Goal: Transaction & Acquisition: Purchase product/service

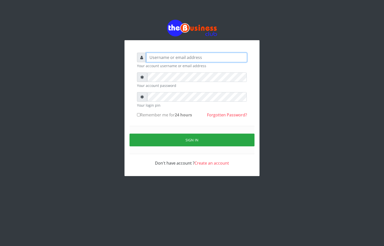
type input "[EMAIL_ADDRESS][DOMAIN_NAME]"
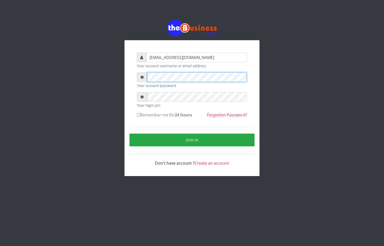
click at [116, 83] on div "[EMAIL_ADDRESS][DOMAIN_NAME] Your account username or email address Your accoun…" at bounding box center [192, 98] width 285 height 196
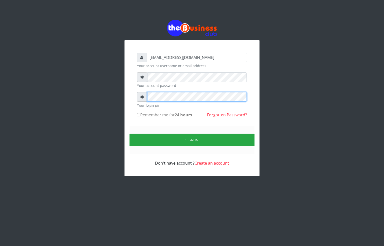
click at [136, 99] on div "[EMAIL_ADDRESS][DOMAIN_NAME] Your account username or email address Your accoun…" at bounding box center [192, 110] width 120 height 124
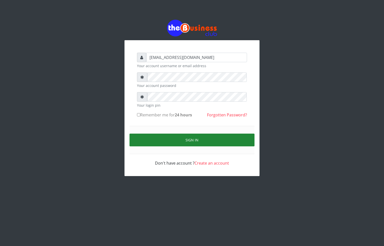
click at [201, 144] on button "Sign in" at bounding box center [192, 140] width 125 height 13
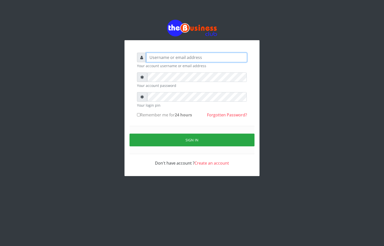
type input "[EMAIL_ADDRESS][DOMAIN_NAME]"
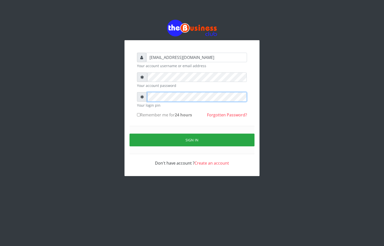
click at [127, 100] on div "alfredglad1111@gmail.com Your account username or email address Your account pa…" at bounding box center [192, 108] width 135 height 136
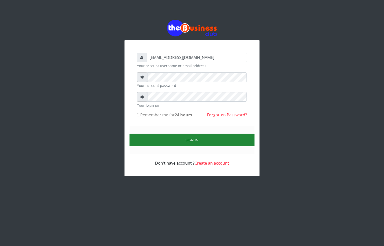
click at [177, 140] on button "Sign in" at bounding box center [192, 140] width 125 height 13
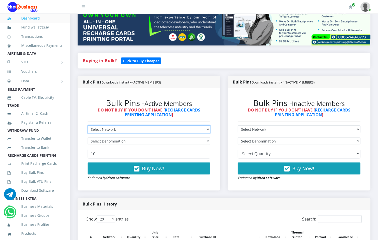
click at [132, 126] on select "Select Network MTN Globacom 9Mobile Airtel" at bounding box center [149, 130] width 123 height 8
select select "MTN"
click at [88, 126] on select "Select Network MTN Globacom 9Mobile Airtel" at bounding box center [149, 130] width 123 height 8
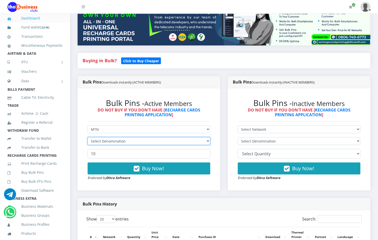
click at [110, 137] on select "Select Denomination" at bounding box center [149, 141] width 123 height 8
select select "96.99-100"
click at [88, 137] on select "Select Denomination MTN NGN100 - ₦96.99 MTN NGN200 - ₦193.98 MTN NGN400 - ₦387.…" at bounding box center [149, 141] width 123 height 8
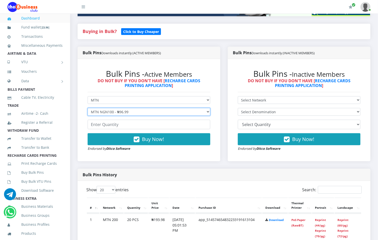
scroll to position [113, 0]
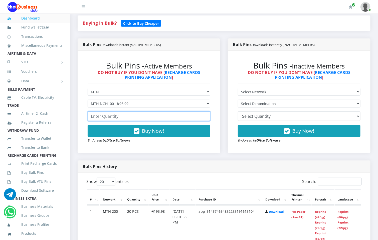
click at [130, 112] on input "number" at bounding box center [149, 117] width 123 height 10
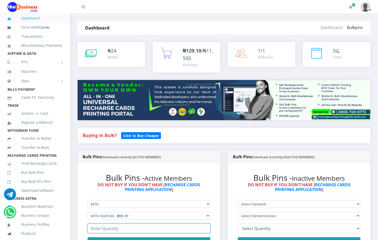
scroll to position [0, 0]
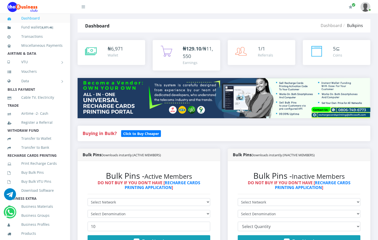
scroll to position [38, 0]
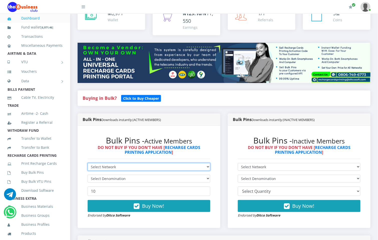
click at [119, 163] on select "Select Network MTN Globacom 9Mobile Airtel" at bounding box center [149, 167] width 123 height 8
select select "MTN"
click at [88, 163] on select "Select Network MTN Globacom 9Mobile Airtel" at bounding box center [149, 167] width 123 height 8
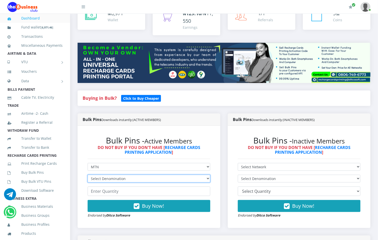
click at [108, 176] on select "Select Denomination" at bounding box center [149, 179] width 123 height 8
select select "96.99-100"
click at [88, 175] on select "Select Denomination MTN NGN100 - ₦96.99 MTN NGN200 - ₦193.98 MTN NGN400 - ₦387.…" at bounding box center [149, 179] width 123 height 8
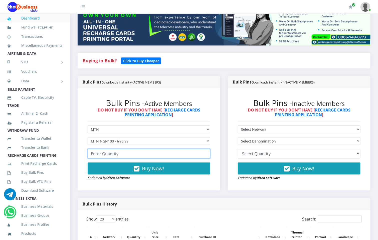
click at [118, 150] on input "number" at bounding box center [149, 154] width 123 height 10
type input "2"
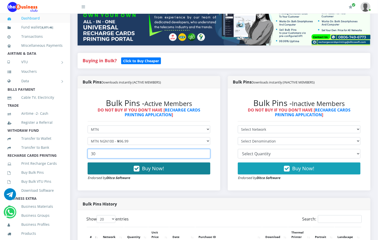
type input "30"
click at [122, 167] on button "Buy Now!" at bounding box center [149, 169] width 123 height 12
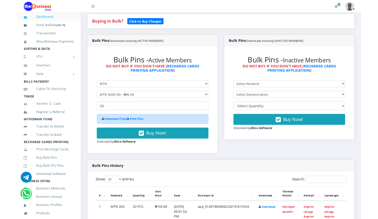
scroll to position [150, 0]
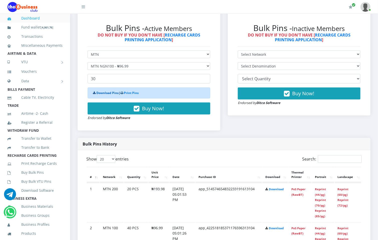
click at [102, 91] on link "Download Pins" at bounding box center [107, 93] width 22 height 4
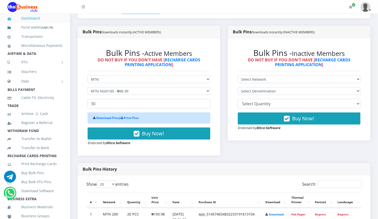
scroll to position [113, 0]
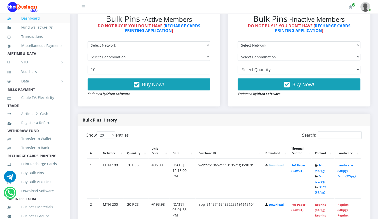
scroll to position [151, 0]
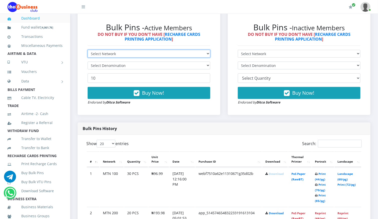
click at [116, 50] on select "Select Network MTN Globacom 9Mobile Airtel" at bounding box center [149, 54] width 123 height 8
select select "MTN"
click at [88, 50] on select "Select Network MTN Globacom 9Mobile Airtel" at bounding box center [149, 54] width 123 height 8
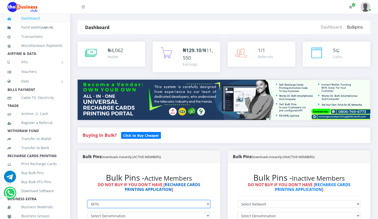
scroll to position [76, 0]
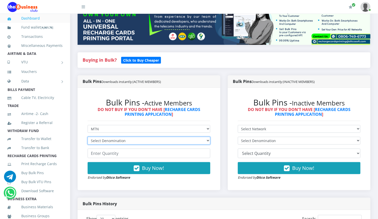
click at [117, 137] on select "Select Denomination MTN NGN100 - ₦96.99 MTN NGN200 - ₦193.98 MTN NGN400 - ₦387.…" at bounding box center [149, 141] width 123 height 8
select select "193.98-200"
click at [88, 137] on select "Select Denomination MTN NGN100 - ₦96.99 MTN NGN200 - ₦193.98 MTN NGN400 - ₦387.…" at bounding box center [149, 141] width 123 height 8
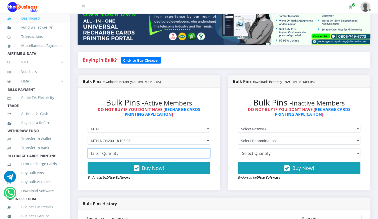
click at [118, 148] on input "number" at bounding box center [149, 153] width 123 height 10
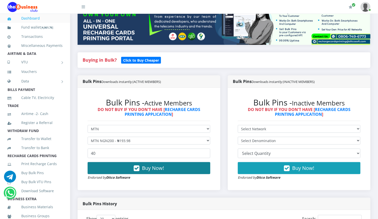
click at [130, 167] on button "Buy Now!" at bounding box center [149, 168] width 123 height 12
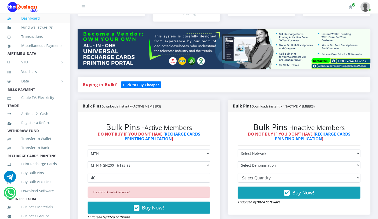
scroll to position [38, 0]
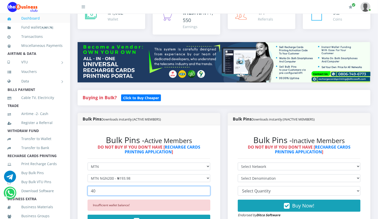
click at [97, 188] on input "40" at bounding box center [149, 191] width 123 height 10
type input "4"
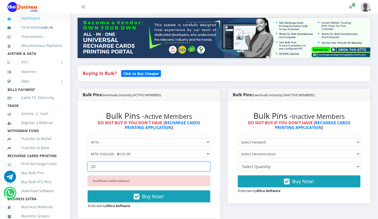
scroll to position [76, 0]
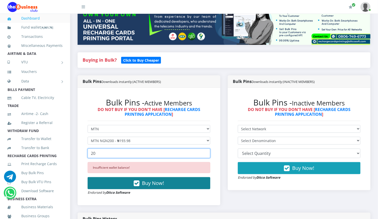
type input "20"
click at [161, 181] on span "Buy Now!" at bounding box center [153, 182] width 22 height 7
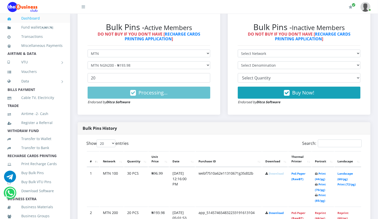
scroll to position [151, 0]
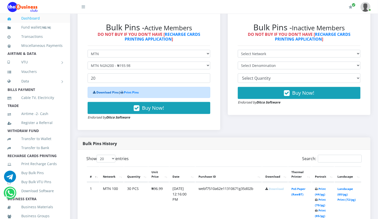
click at [116, 90] on link "Download Pins" at bounding box center [107, 92] width 22 height 4
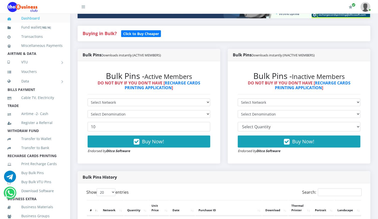
scroll to position [81, 0]
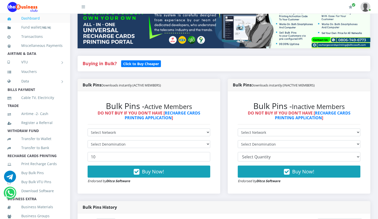
scroll to position [188, 0]
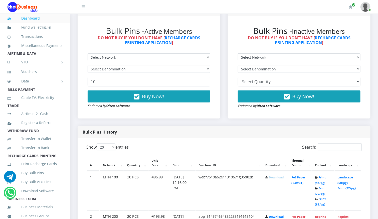
scroll to position [75, 0]
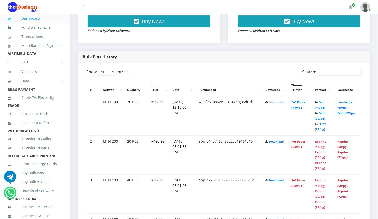
scroll to position [225, 0]
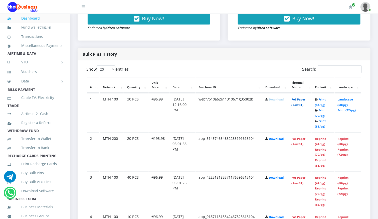
click at [302, 97] on link "PoS Paper (RawBT)" at bounding box center [298, 101] width 14 height 9
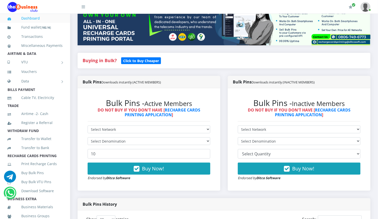
scroll to position [75, 0]
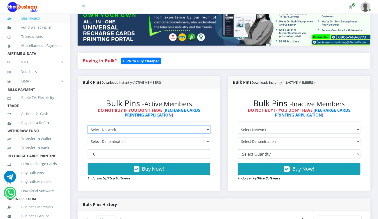
click at [126, 126] on select "Select Network MTN Globacom 9Mobile Airtel" at bounding box center [149, 130] width 123 height 8
click at [140, 80] on small "Downloads instantly (ACTIVE MEMBERS)" at bounding box center [131, 82] width 60 height 5
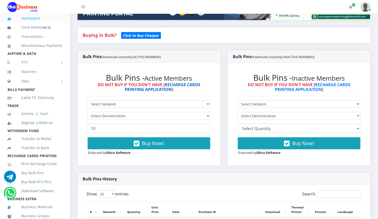
scroll to position [113, 0]
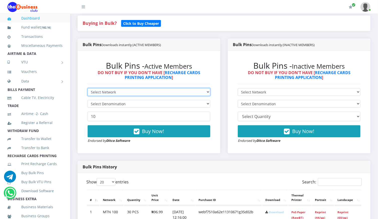
click at [179, 88] on select "Select Network MTN Globacom 9Mobile Airtel" at bounding box center [149, 92] width 123 height 8
select select "MTN"
click at [88, 88] on select "Select Network MTN Globacom 9Mobile Airtel" at bounding box center [149, 92] width 123 height 8
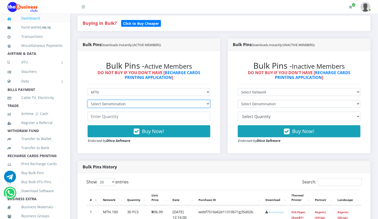
click at [137, 100] on select "Select Denomination MTN NGN100 - ₦96.99 MTN NGN200 - ₦193.98 MTN NGN400 - ₦387.…" at bounding box center [149, 104] width 123 height 8
select select "193.98-200"
click at [88, 100] on select "Select Denomination MTN NGN100 - ₦96.99 MTN NGN200 - ₦193.98 MTN NGN400 - ₦387.…" at bounding box center [149, 104] width 123 height 8
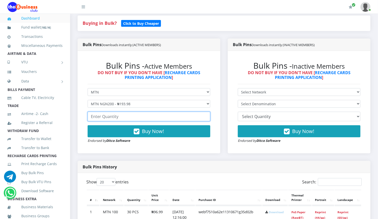
click at [128, 115] on input "number" at bounding box center [149, 117] width 123 height 10
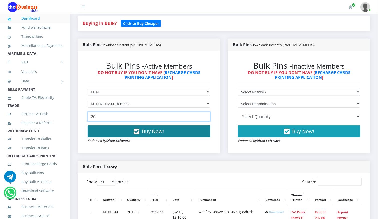
type input "20"
click at [153, 128] on span "Buy Now!" at bounding box center [153, 131] width 22 height 7
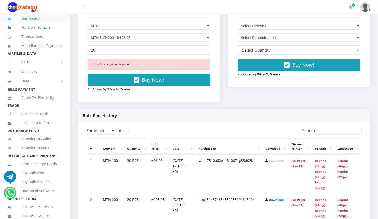
scroll to position [225, 0]
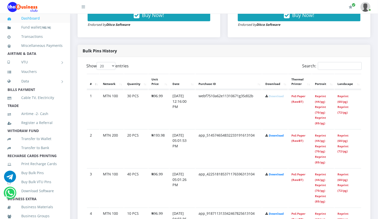
scroll to position [239, 0]
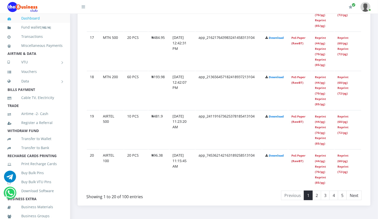
scroll to position [958, 0]
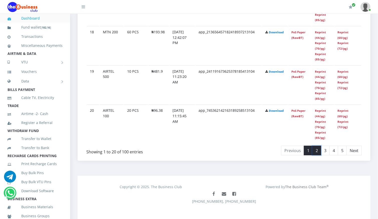
click at [319, 146] on link "2" at bounding box center [316, 151] width 9 height 10
click at [295, 147] on link "Previous" at bounding box center [292, 151] width 23 height 10
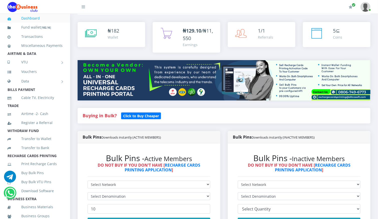
scroll to position [0, 0]
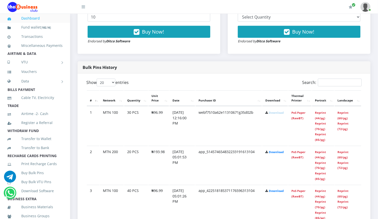
scroll to position [225, 0]
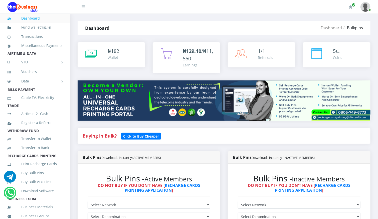
click at [367, 10] on img at bounding box center [365, 7] width 10 height 10
click at [353, 34] on link "Logout" at bounding box center [351, 35] width 33 height 8
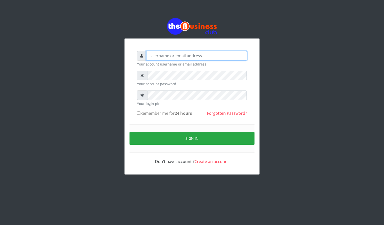
type input "[EMAIL_ADDRESS][DOMAIN_NAME]"
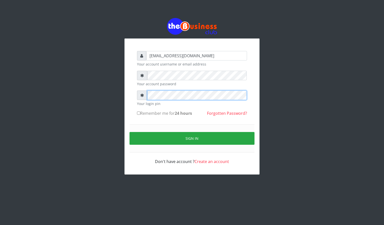
click at [105, 96] on div "[EMAIL_ADDRESS][DOMAIN_NAME] Your account username or email address Your accoun…" at bounding box center [192, 96] width 285 height 193
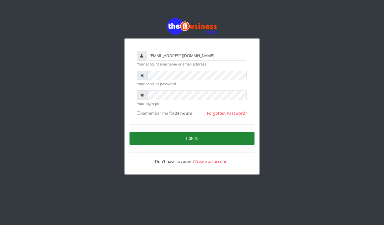
click at [171, 136] on button "Sign in" at bounding box center [192, 138] width 125 height 13
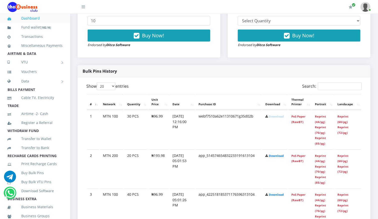
scroll to position [222, 0]
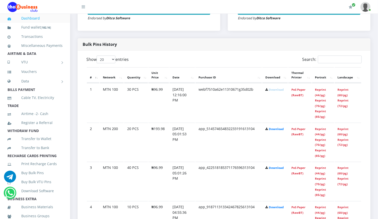
scroll to position [222, 0]
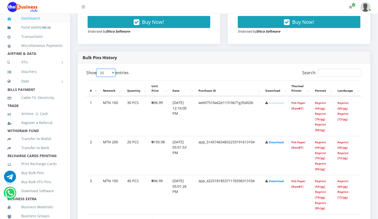
click at [114, 69] on select "20 50 100 All" at bounding box center [106, 73] width 19 height 8
click at [98, 69] on select "20 50 100 All" at bounding box center [106, 73] width 19 height 8
click at [114, 69] on select "20 50 100 All" at bounding box center [106, 73] width 19 height 8
select select "20"
click at [98, 69] on select "20 50 100 All" at bounding box center [106, 73] width 19 height 8
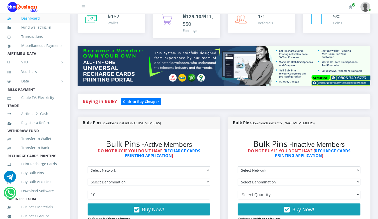
scroll to position [0, 0]
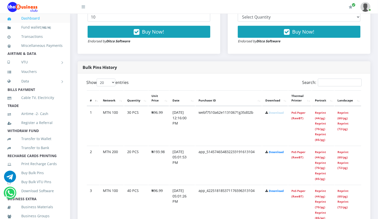
scroll to position [225, 0]
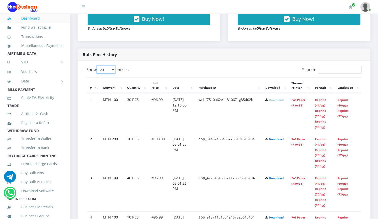
click at [114, 66] on select "20 50 100 All" at bounding box center [106, 70] width 19 height 8
select select "50"
click at [98, 66] on select "20 50 100 All" at bounding box center [106, 70] width 19 height 8
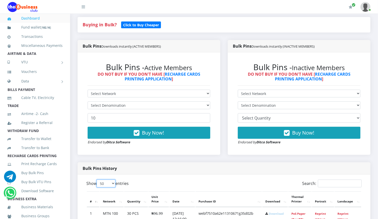
scroll to position [187, 0]
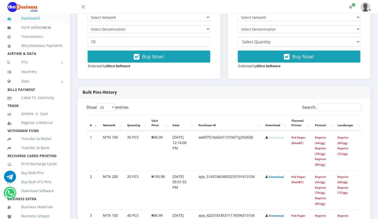
click at [268, 136] on icon at bounding box center [266, 137] width 3 height 3
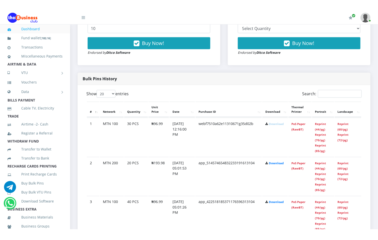
scroll to position [225, 0]
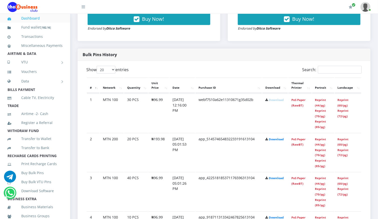
click at [279, 98] on link "Download" at bounding box center [276, 100] width 15 height 4
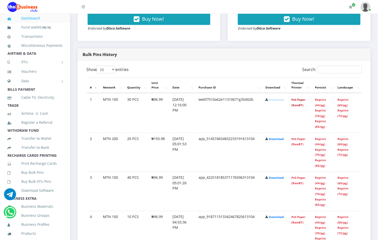
click at [301, 98] on link "PoS Paper (RawBT)" at bounding box center [298, 102] width 14 height 9
click at [300, 98] on td "PoS Paper (RawBT)" at bounding box center [299, 113] width 23 height 39
click at [298, 101] on link "PoS Paper (RawBT)" at bounding box center [298, 102] width 14 height 9
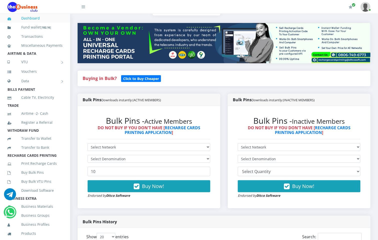
scroll to position [113, 0]
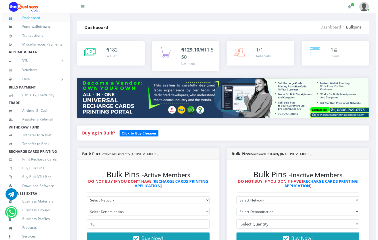
scroll to position [188, 0]
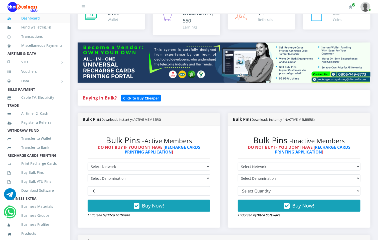
scroll to position [63, 0]
